Goal: Task Accomplishment & Management: Complete application form

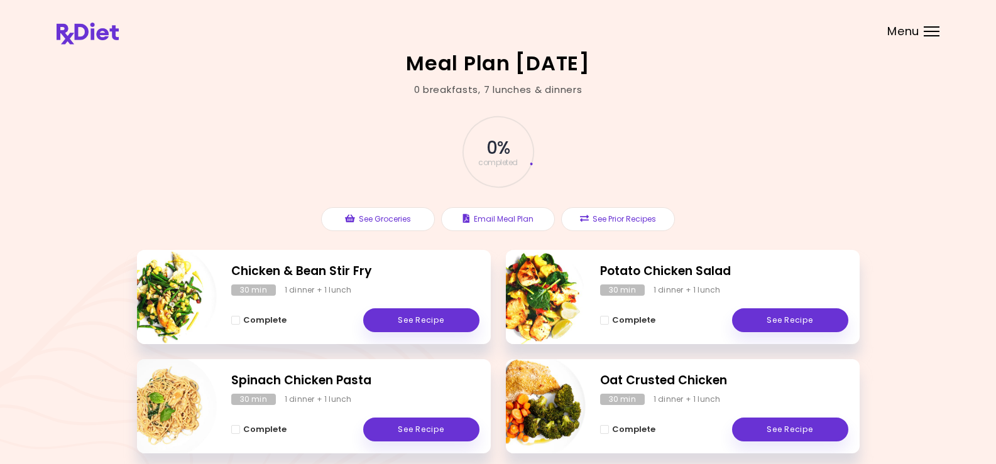
click at [927, 26] on header at bounding box center [498, 25] width 996 height 50
click at [927, 32] on div "Menu" at bounding box center [932, 31] width 16 height 10
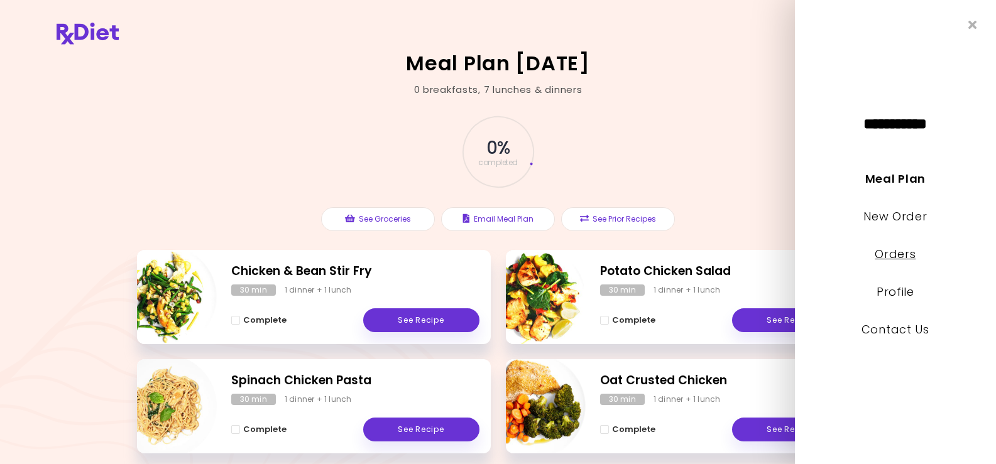
click at [896, 252] on link "Orders" at bounding box center [895, 254] width 41 height 16
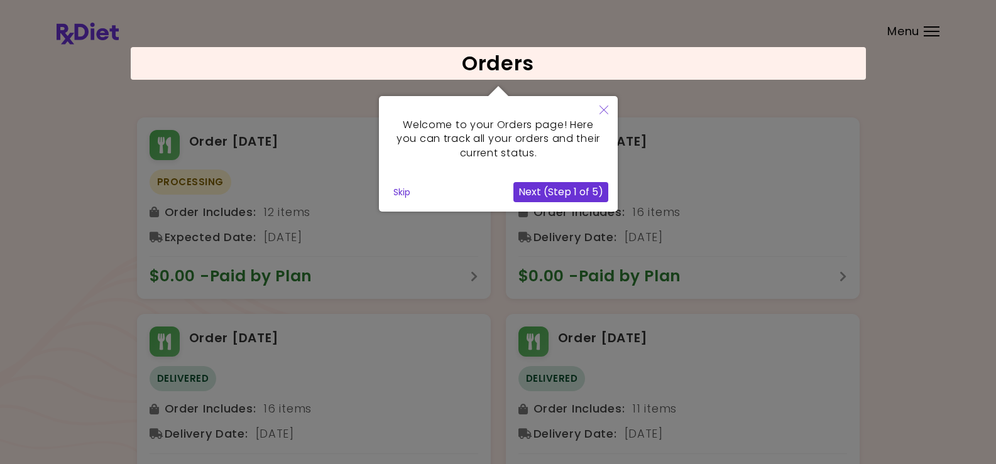
click at [552, 202] on button "Next (Step 1 of 5)" at bounding box center [560, 192] width 95 height 20
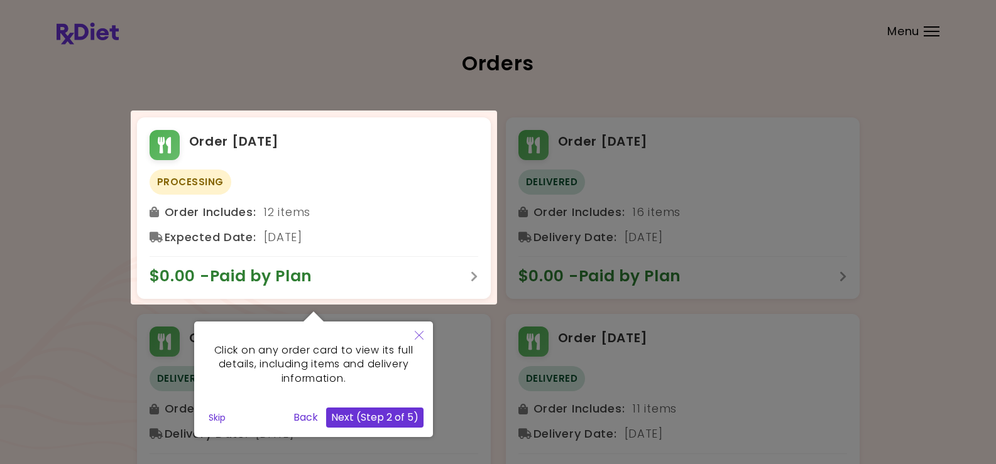
click at [469, 170] on div at bounding box center [314, 208] width 366 height 194
click at [376, 418] on button "Next (Step 2 of 5)" at bounding box center [374, 418] width 97 height 20
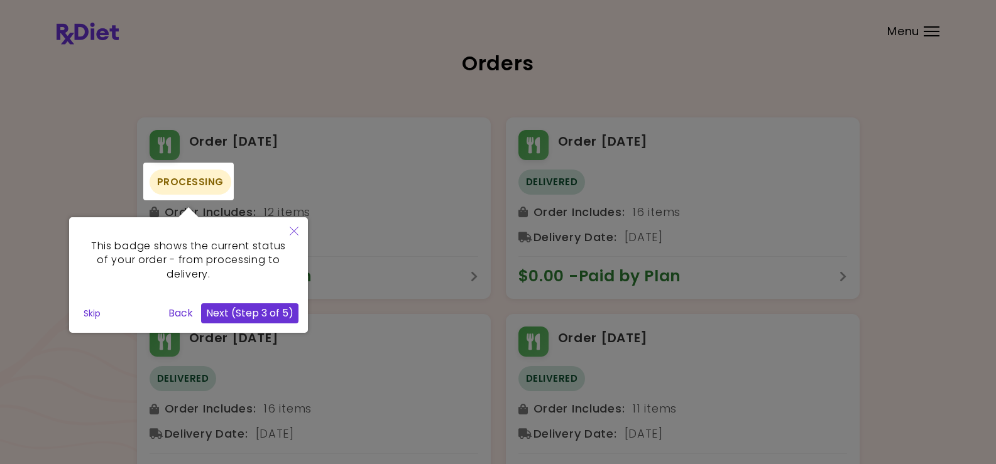
click at [203, 182] on div at bounding box center [188, 182] width 90 height 38
click at [249, 314] on button "Next (Step 3 of 5)" at bounding box center [249, 313] width 97 height 20
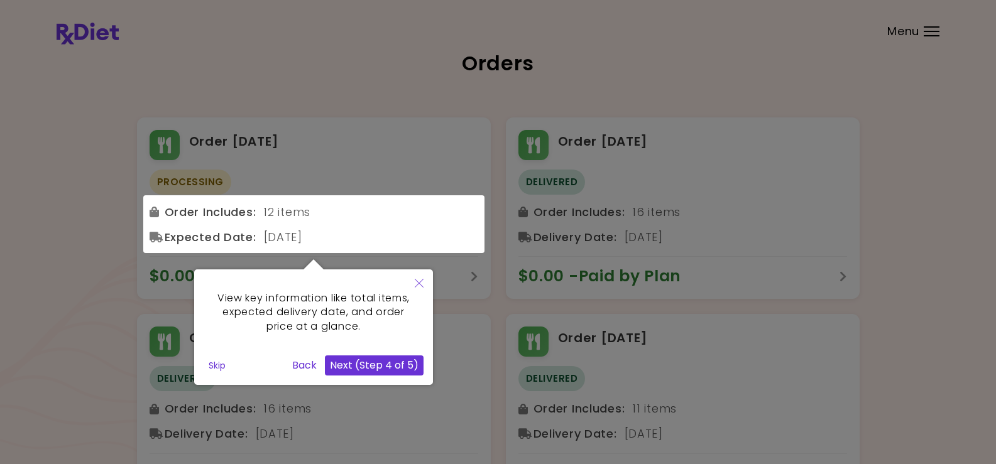
click at [376, 361] on button "Next (Step 4 of 5)" at bounding box center [374, 366] width 99 height 20
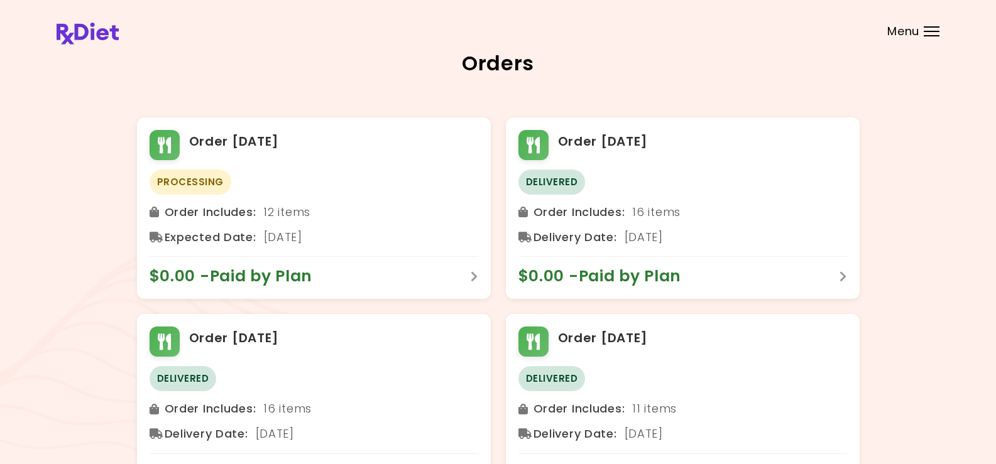
click at [933, 30] on div "Menu" at bounding box center [932, 31] width 16 height 10
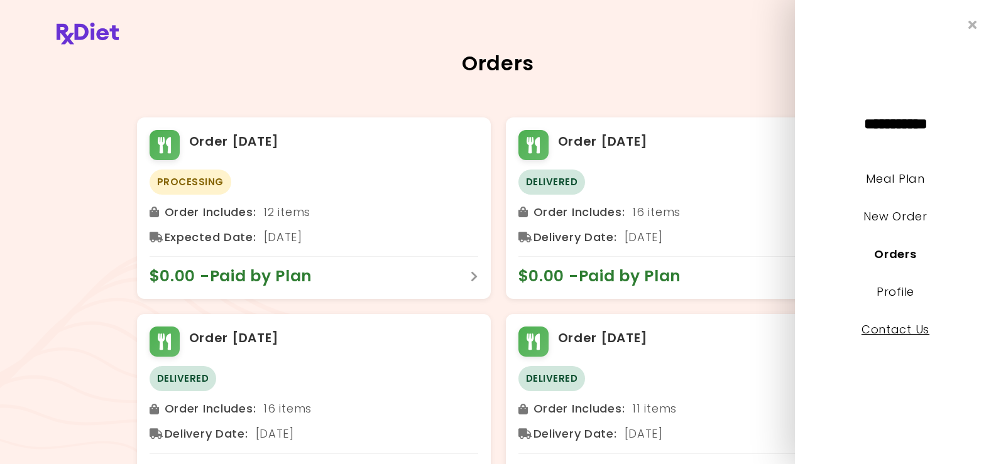
click at [892, 333] on link "Contact Us" at bounding box center [895, 330] width 68 height 16
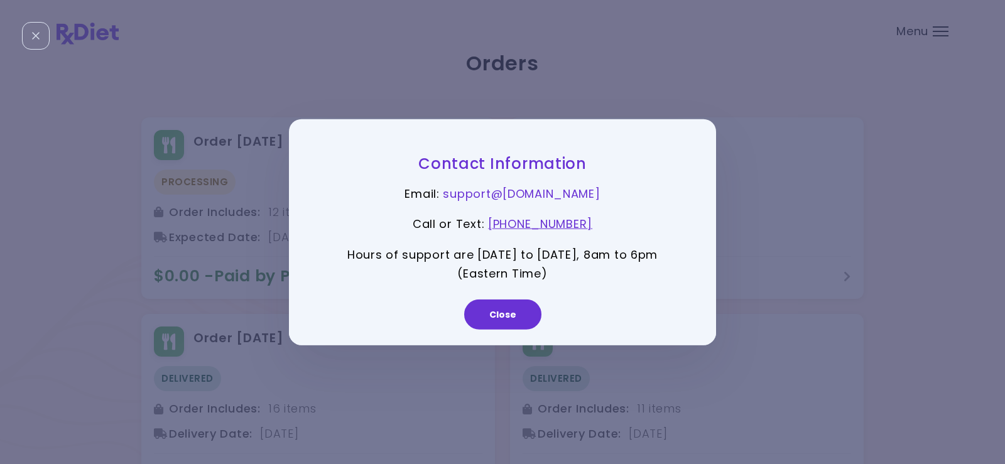
click at [491, 190] on link "support@ [DOMAIN_NAME]" at bounding box center [521, 193] width 157 height 16
click at [491, 194] on link "support@ [DOMAIN_NAME]" at bounding box center [521, 193] width 157 height 16
click at [489, 194] on link "support@ [DOMAIN_NAME]" at bounding box center [521, 193] width 157 height 16
click at [41, 33] on div "Close" at bounding box center [36, 36] width 28 height 28
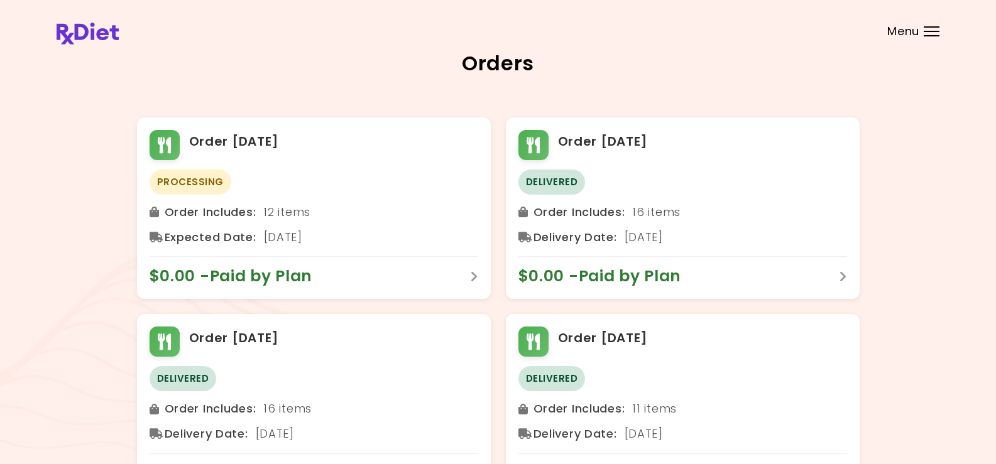
click at [931, 35] on div "Menu" at bounding box center [932, 31] width 16 height 10
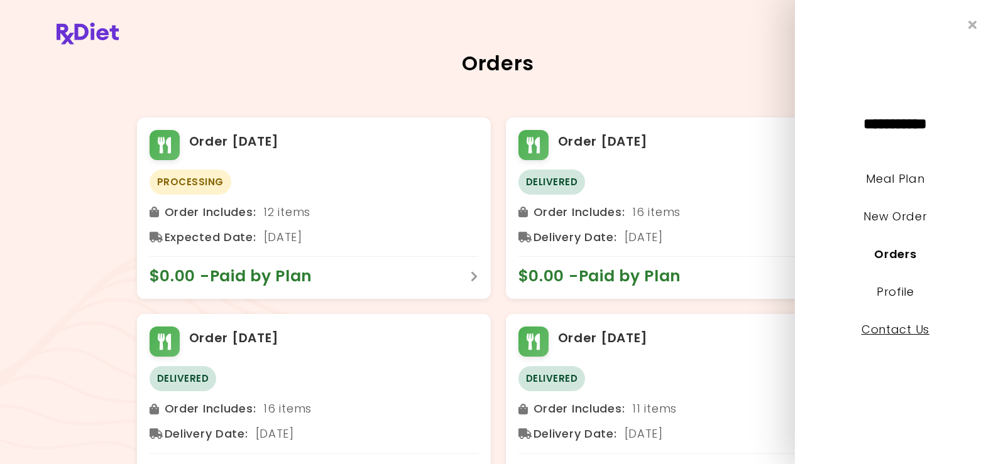
click at [882, 329] on link "Contact Us" at bounding box center [895, 330] width 68 height 16
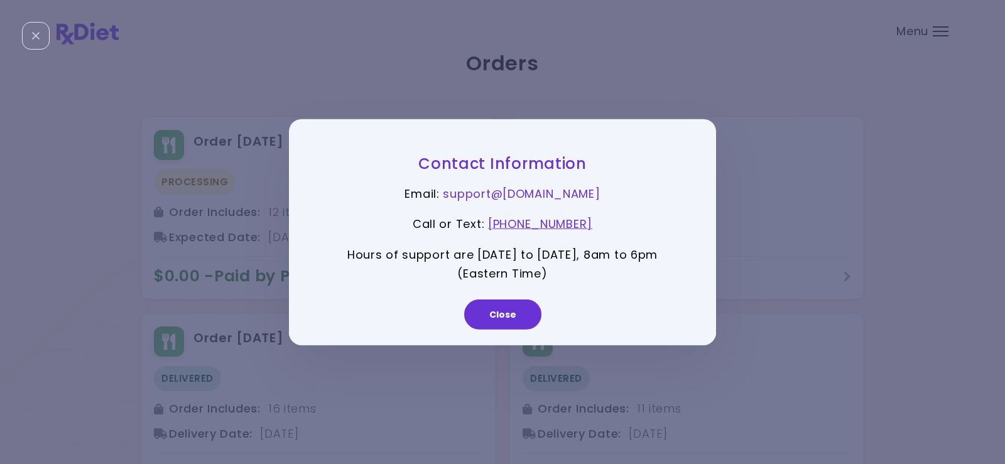
click at [539, 190] on link "support@ [DOMAIN_NAME]" at bounding box center [521, 193] width 157 height 16
click at [506, 192] on link "support@ [DOMAIN_NAME]" at bounding box center [521, 193] width 157 height 16
